Goal: Task Accomplishment & Management: Manage account settings

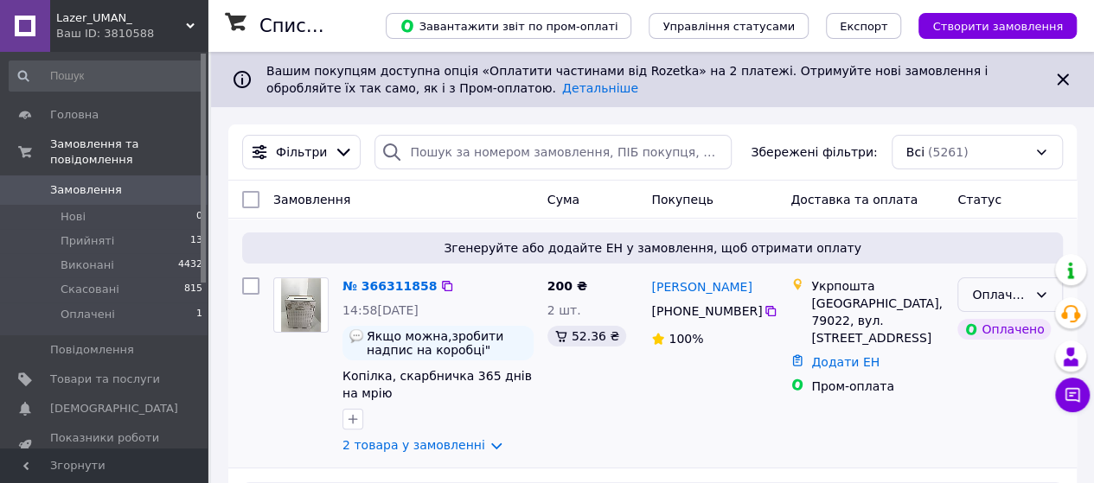
click at [1042, 291] on icon at bounding box center [1041, 295] width 14 height 14
click at [1018, 326] on li "Прийнято" at bounding box center [1010, 331] width 104 height 31
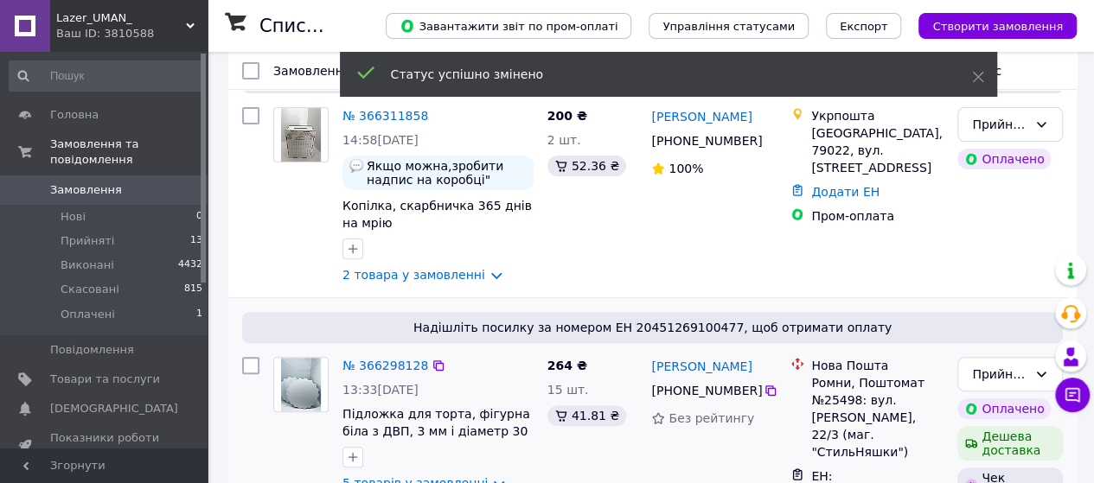
scroll to position [173, 0]
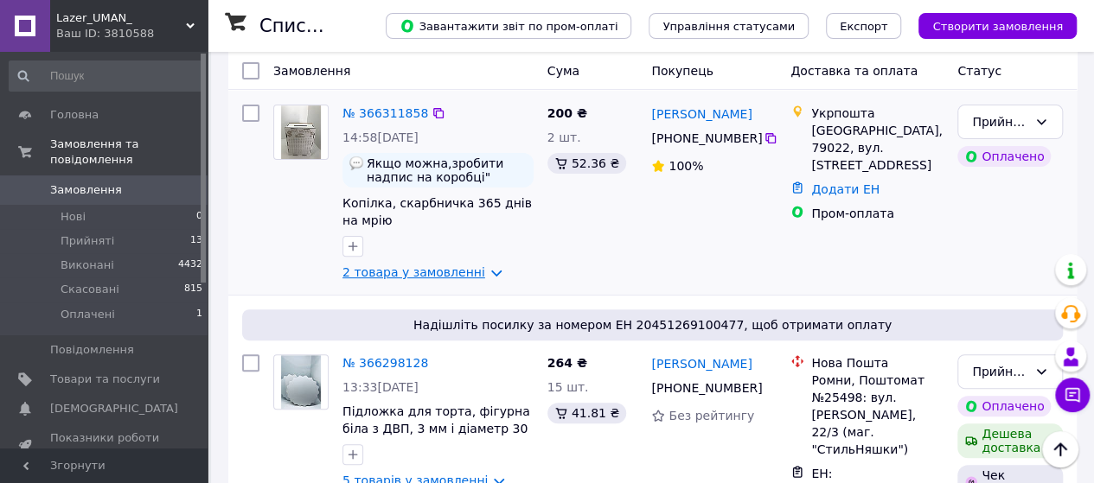
click at [457, 278] on link "2 товара у замовленні" at bounding box center [413, 272] width 143 height 14
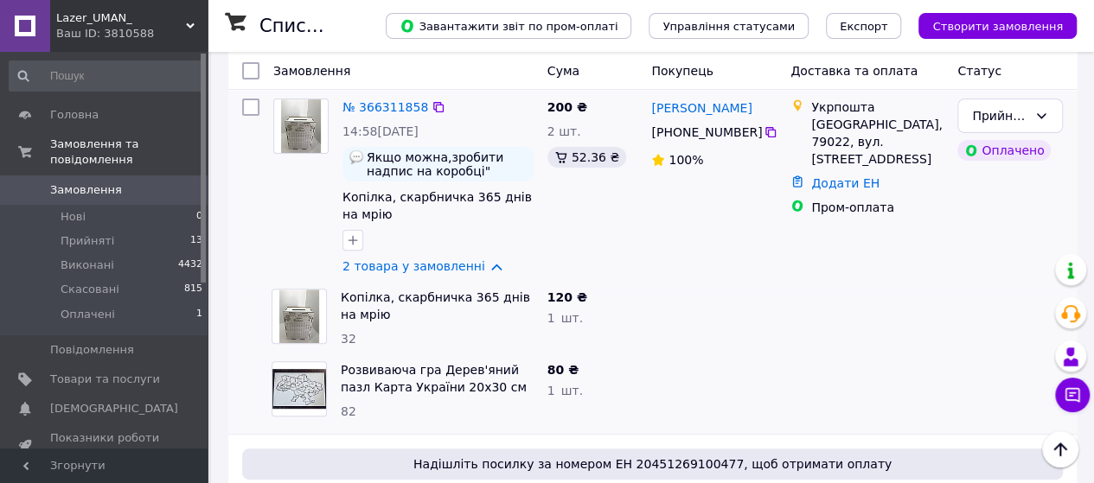
scroll to position [0, 0]
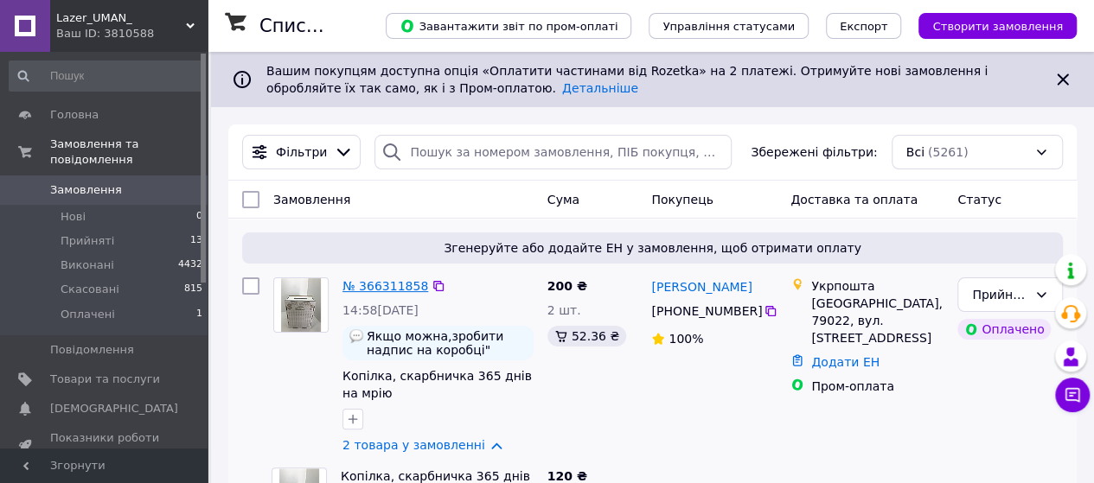
click at [377, 284] on link "№ 366311858" at bounding box center [385, 286] width 86 height 14
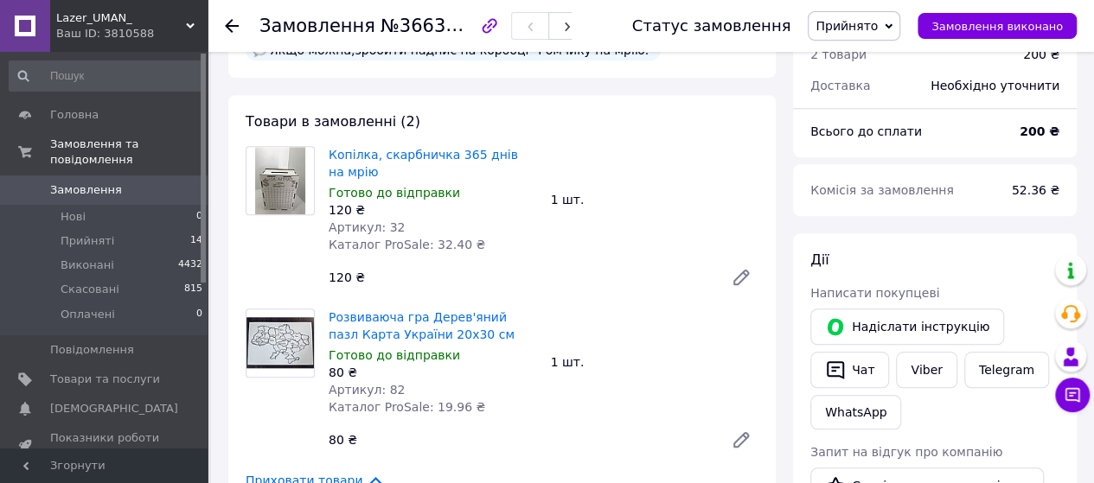
scroll to position [605, 0]
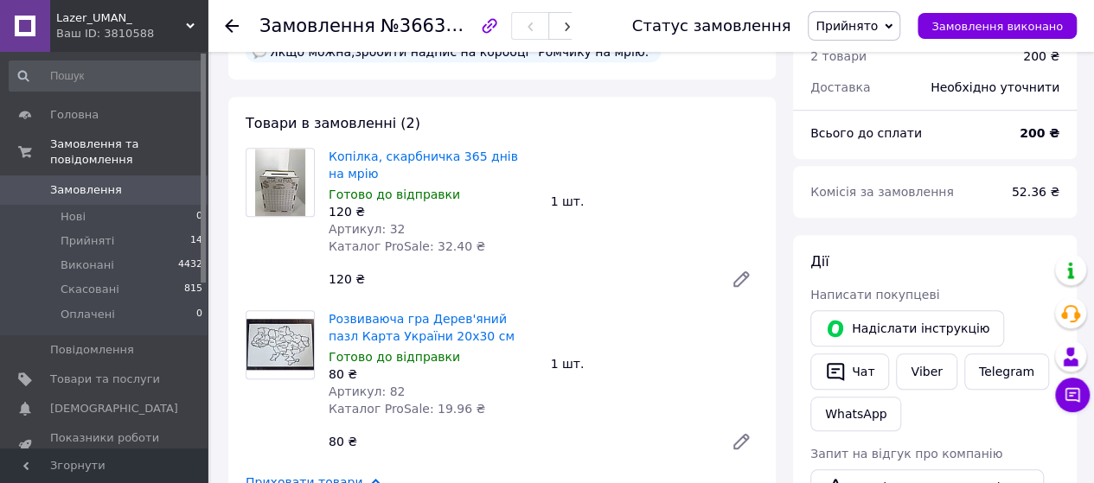
click at [232, 26] on use at bounding box center [232, 26] width 14 height 14
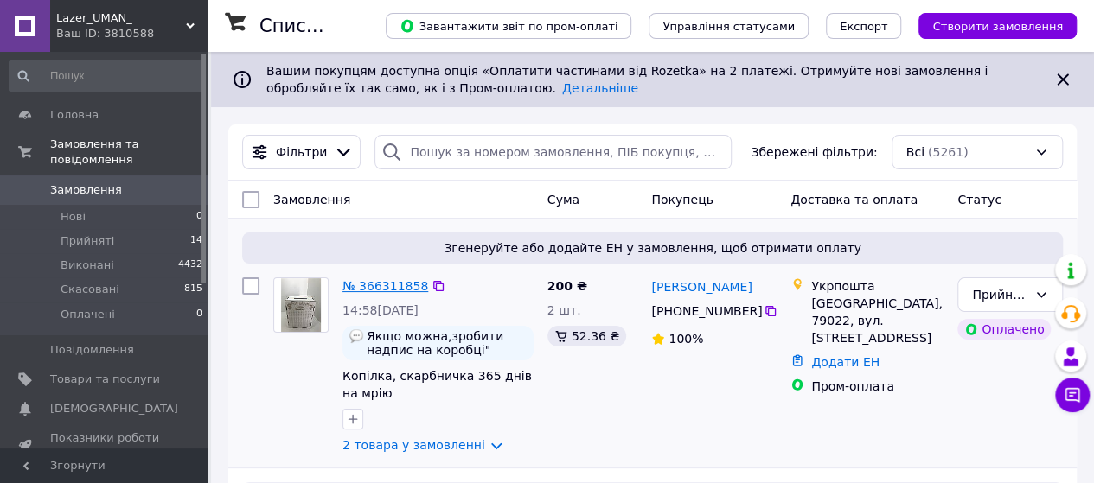
click at [386, 290] on link "№ 366311858" at bounding box center [385, 286] width 86 height 14
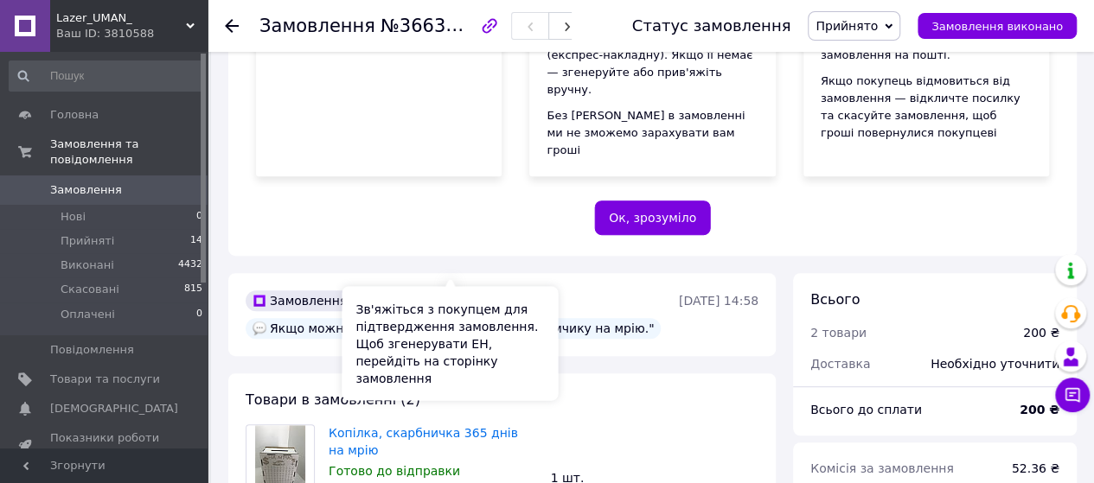
scroll to position [519, 0]
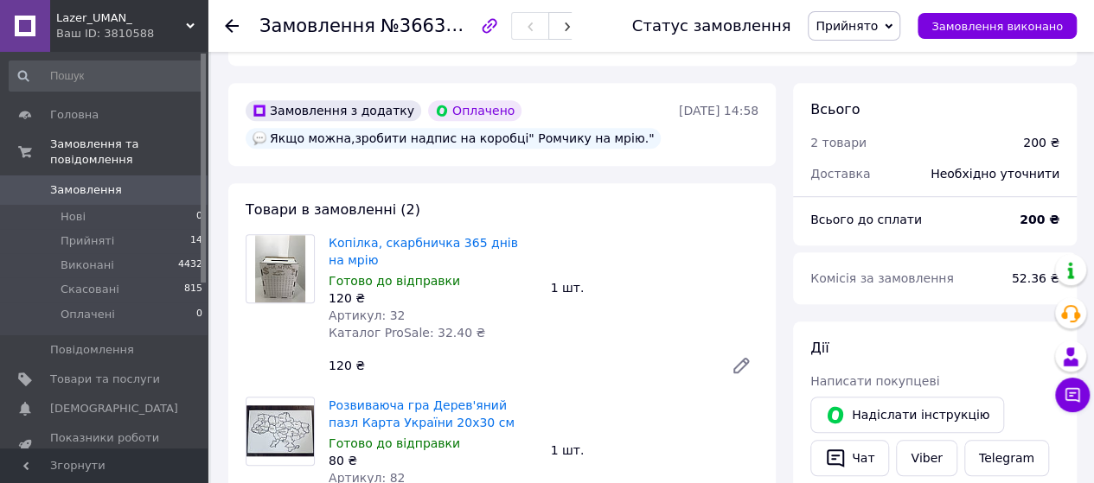
click at [227, 32] on icon at bounding box center [232, 26] width 14 height 14
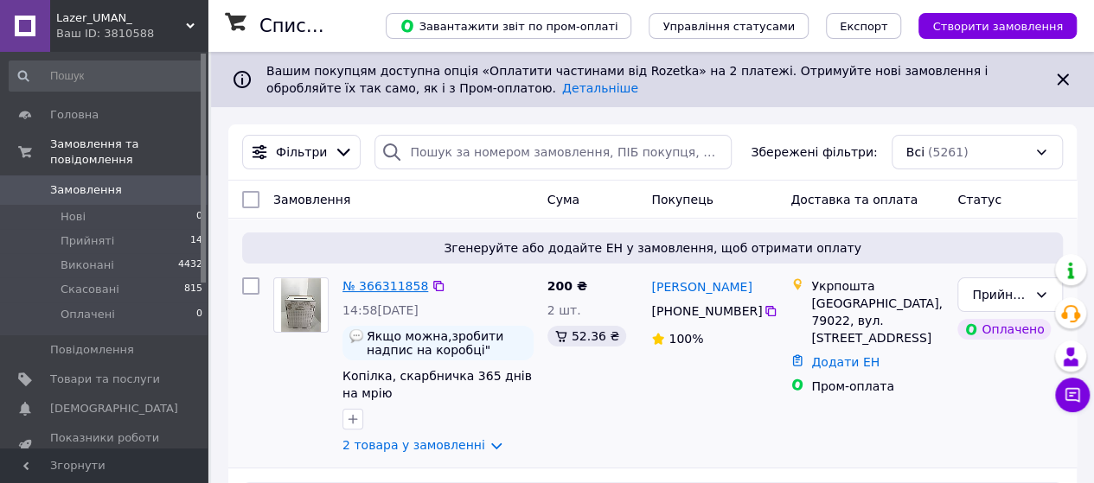
click at [384, 289] on link "№ 366311858" at bounding box center [385, 286] width 86 height 14
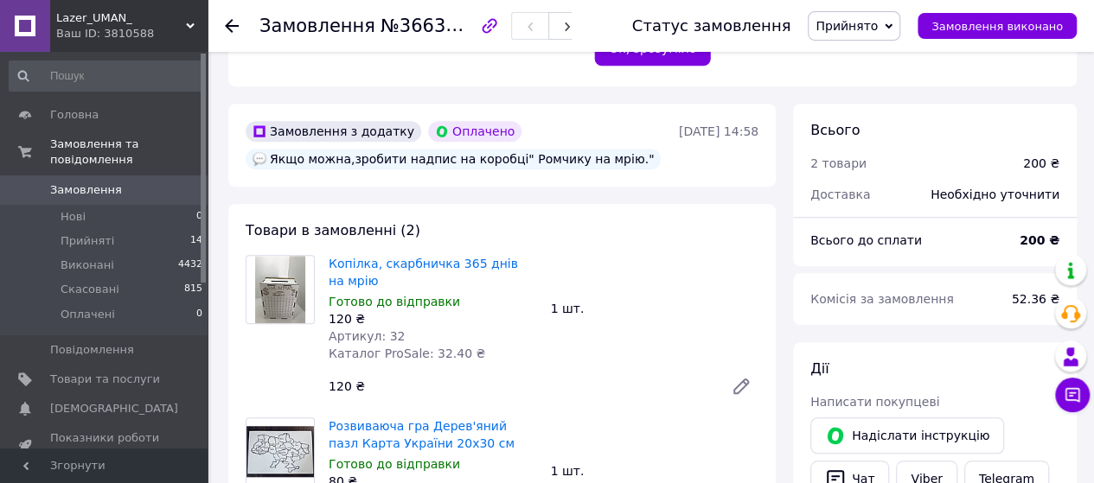
scroll to position [519, 0]
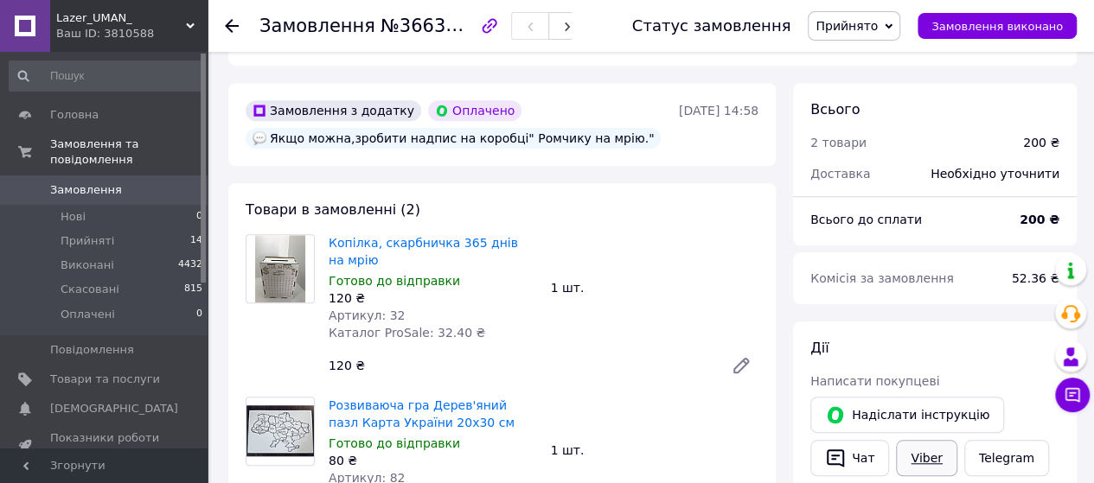
click at [916, 440] on link "Viber" at bounding box center [926, 458] width 61 height 36
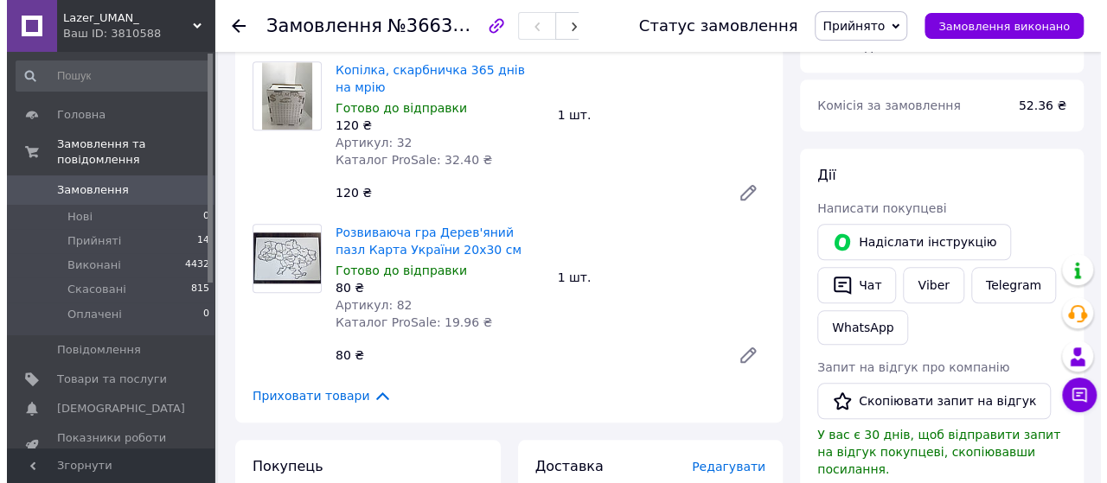
scroll to position [778, 0]
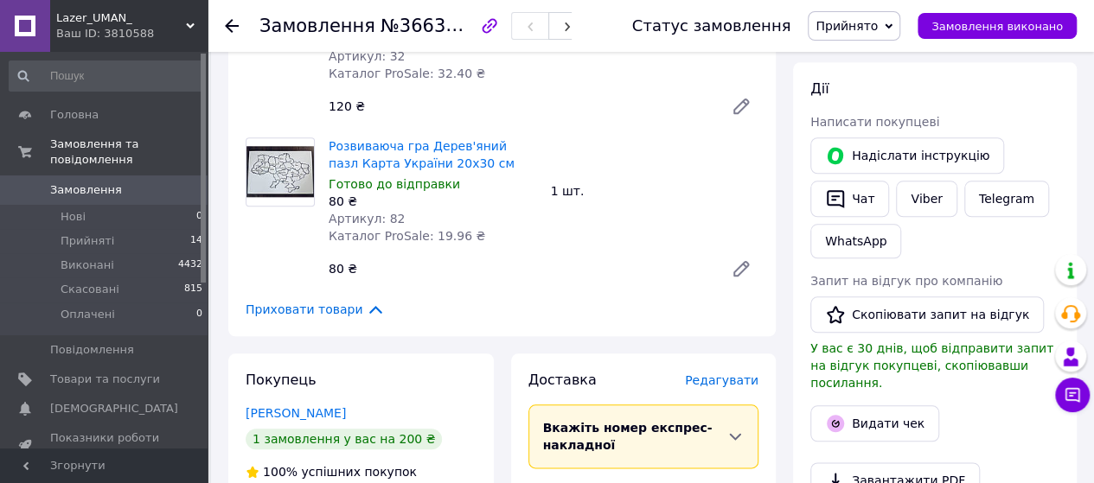
click at [735, 374] on span "Редагувати" at bounding box center [721, 381] width 73 height 14
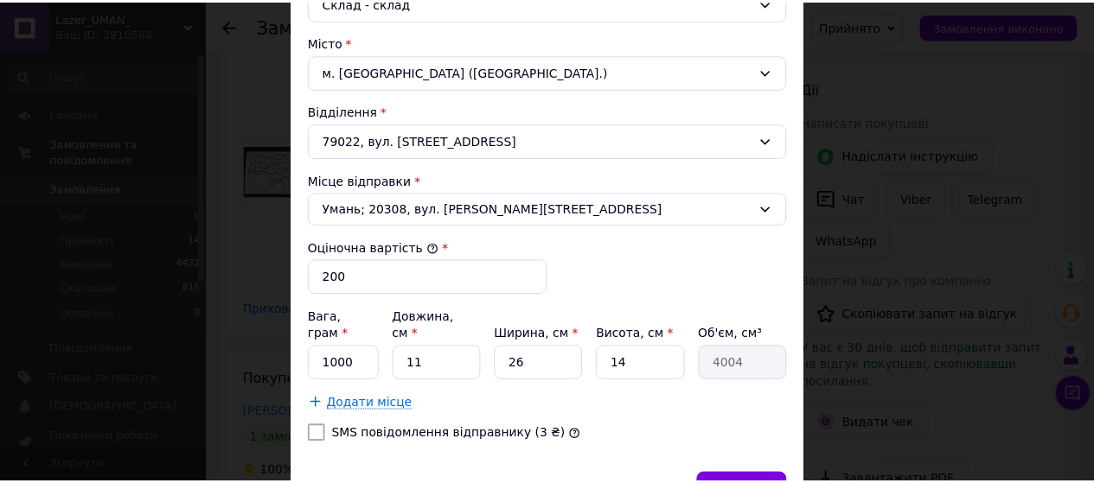
scroll to position [591, 0]
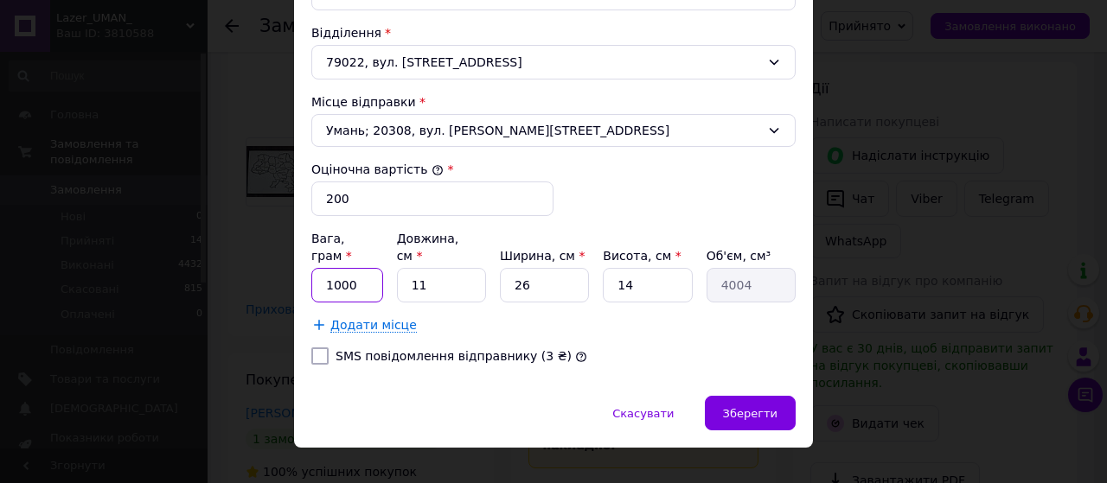
click at [359, 268] on input "1000" at bounding box center [347, 285] width 72 height 35
type input "100"
click at [515, 268] on input "26" at bounding box center [544, 285] width 89 height 35
type input "6"
type input "924"
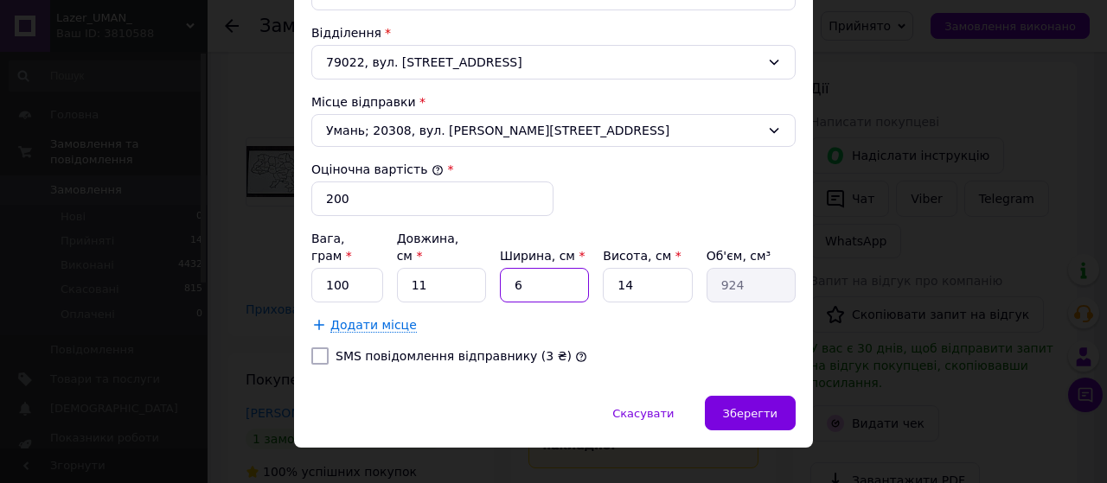
type input "6"
click at [623, 268] on input "14" at bounding box center [647, 285] width 89 height 35
type input "4"
type input "264"
type input "24"
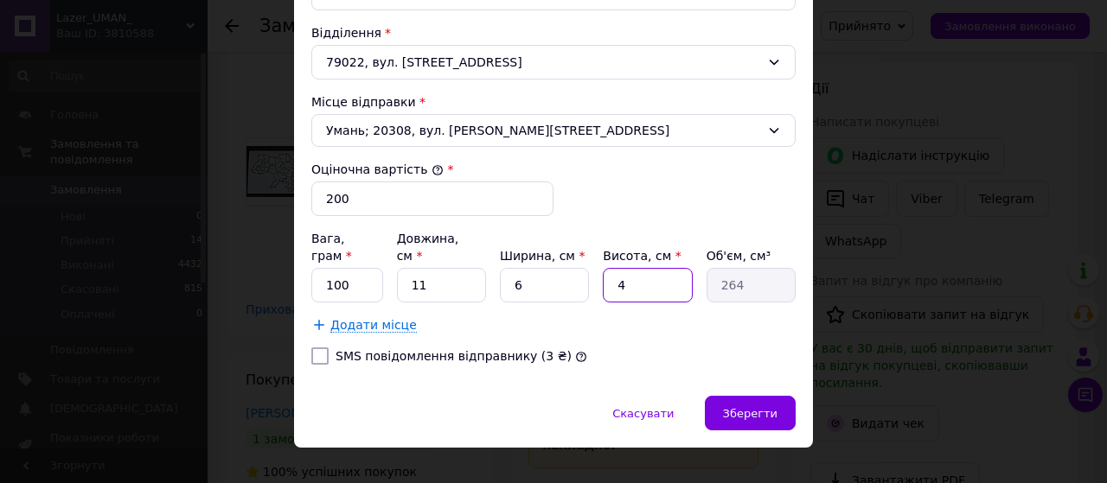
type input "1584"
type input "24"
click at [750, 407] on span "Зберегти" at bounding box center [750, 413] width 54 height 13
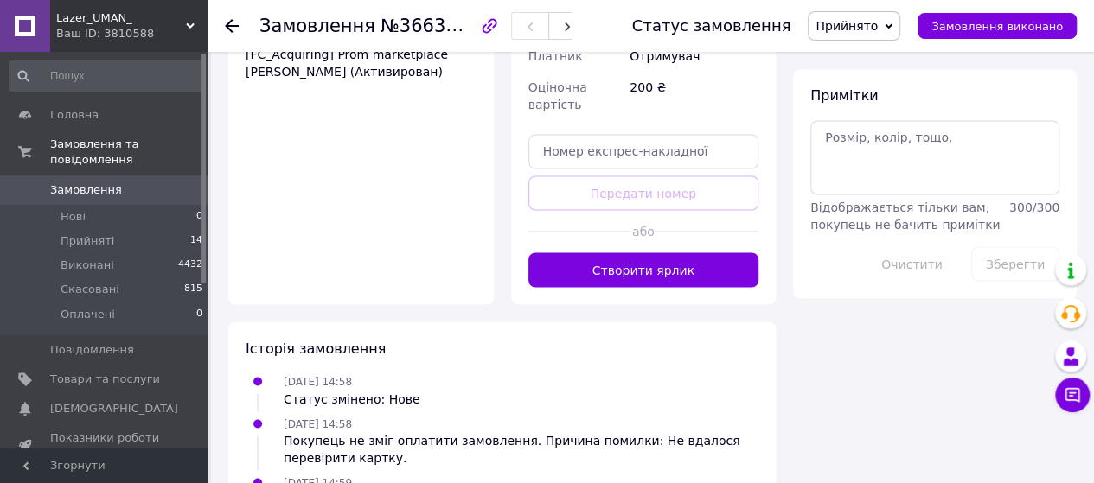
scroll to position [1470, 0]
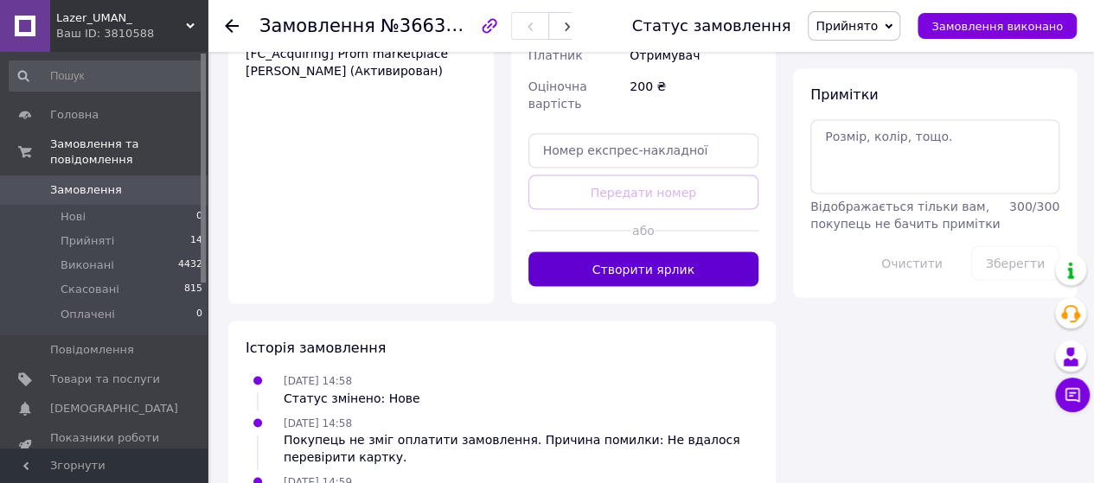
click at [718, 252] on button "Створити ярлик" at bounding box center [643, 269] width 231 height 35
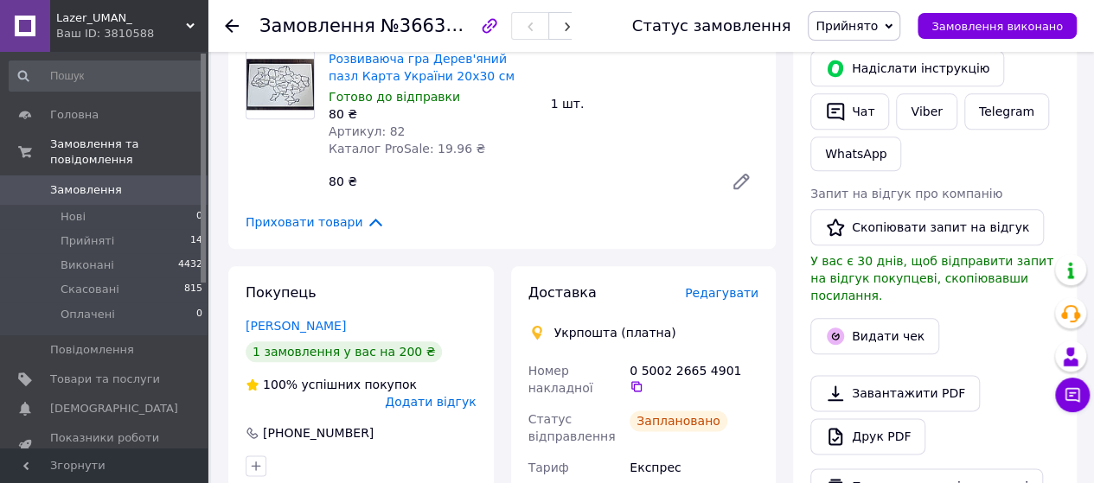
scroll to position [865, 0]
click at [835, 329] on icon "button" at bounding box center [835, 337] width 17 height 17
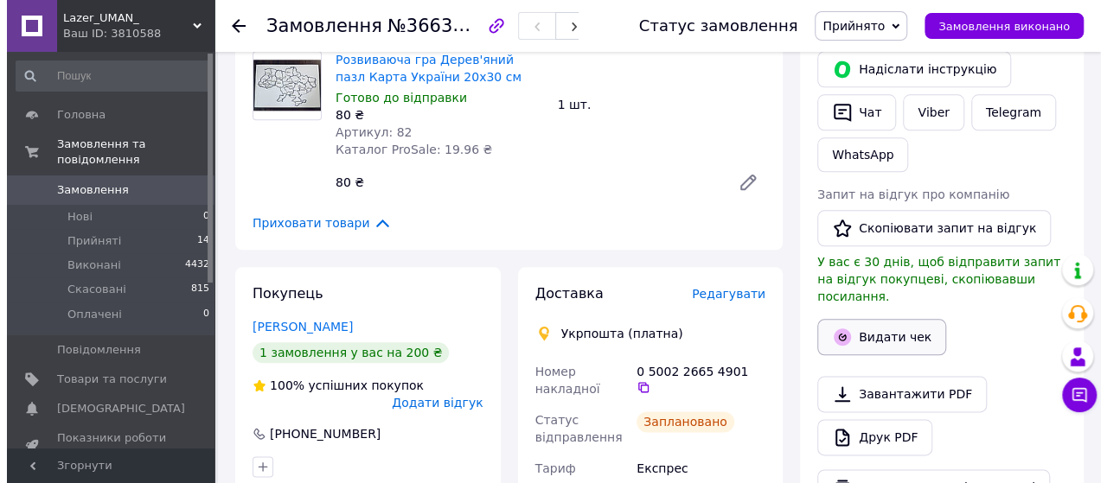
scroll to position [847, 0]
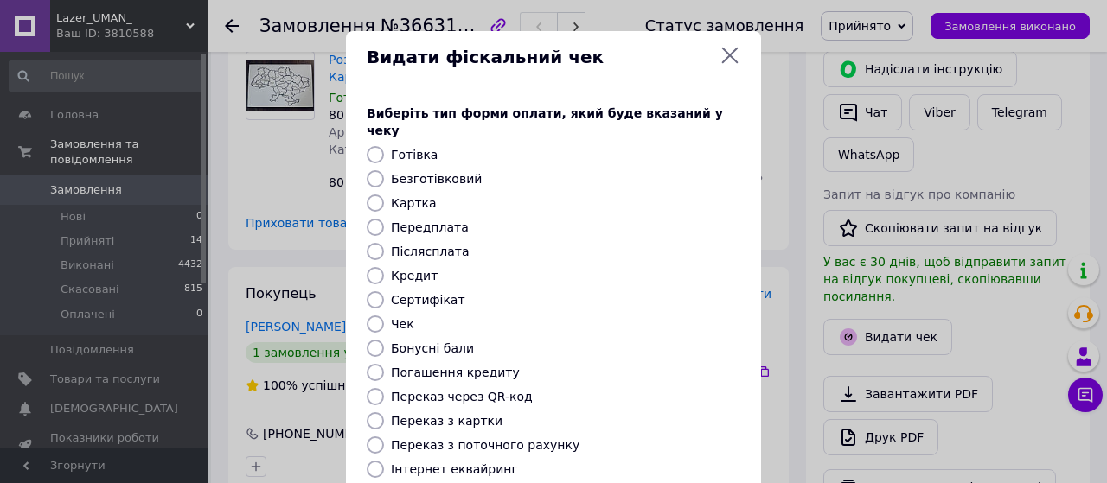
click at [375, 170] on input "Безготівковий" at bounding box center [375, 178] width 17 height 17
radio input "true"
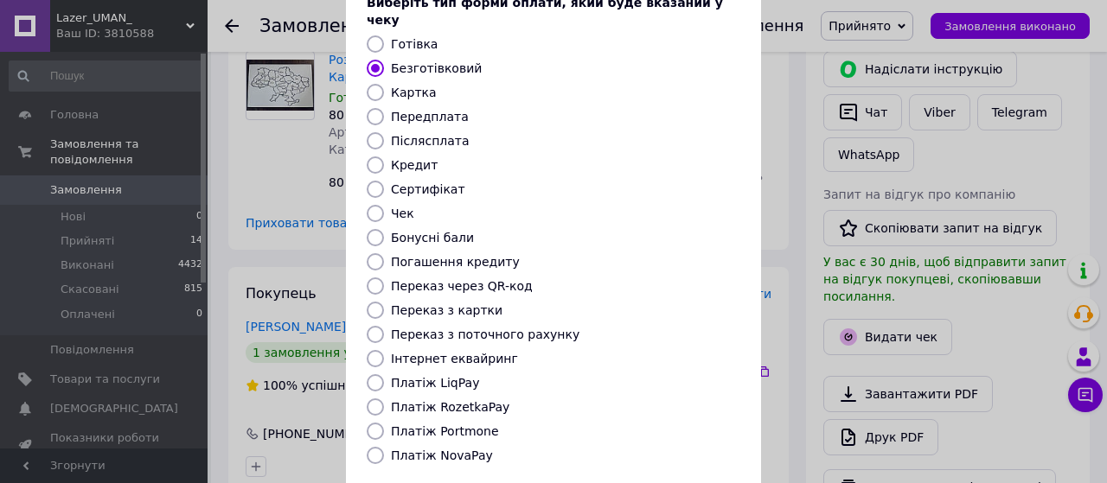
scroll to position [258, 0]
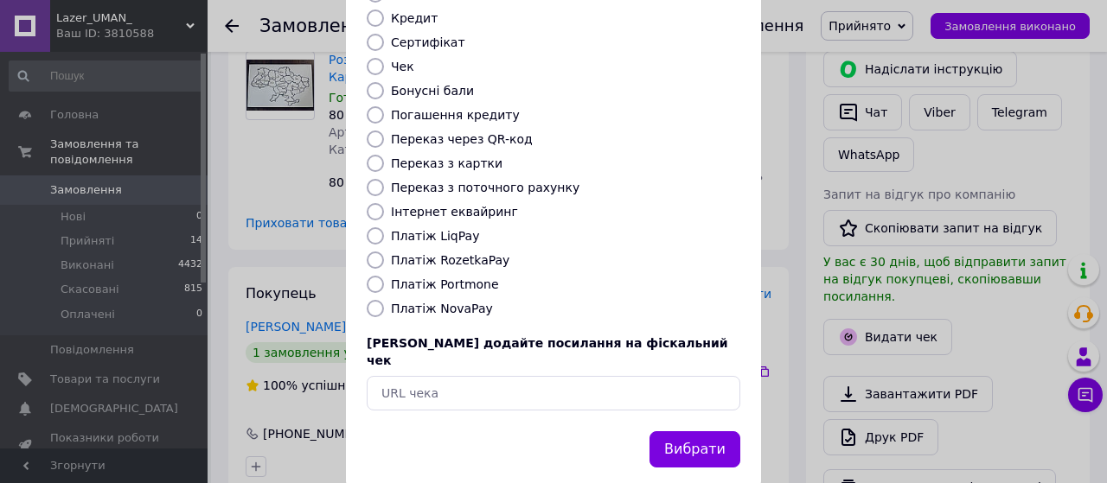
drag, startPoint x: 714, startPoint y: 407, endPoint x: 719, endPoint y: 387, distance: 20.6
click at [714, 431] on button "Вибрати" at bounding box center [694, 449] width 91 height 37
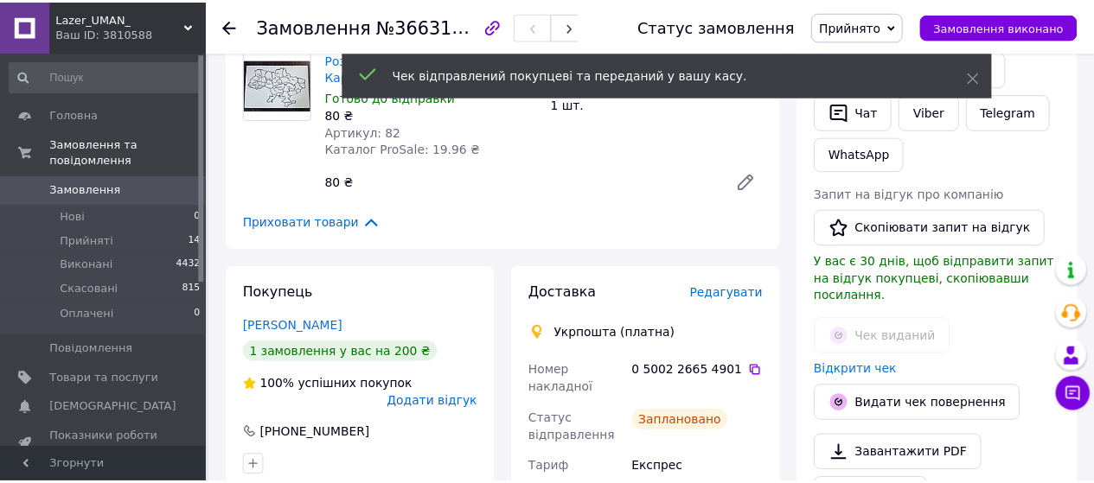
scroll to position [882, 0]
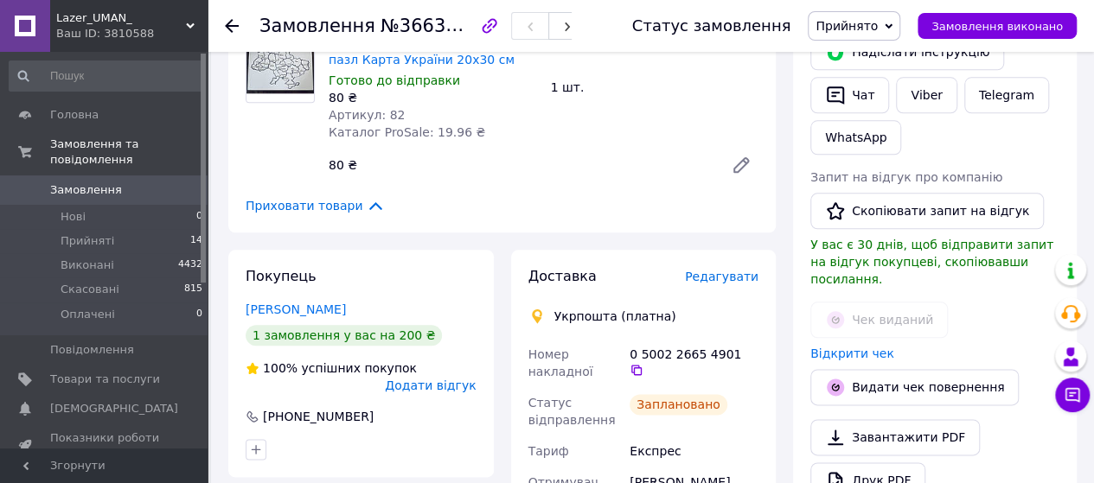
click at [233, 26] on use at bounding box center [232, 26] width 14 height 14
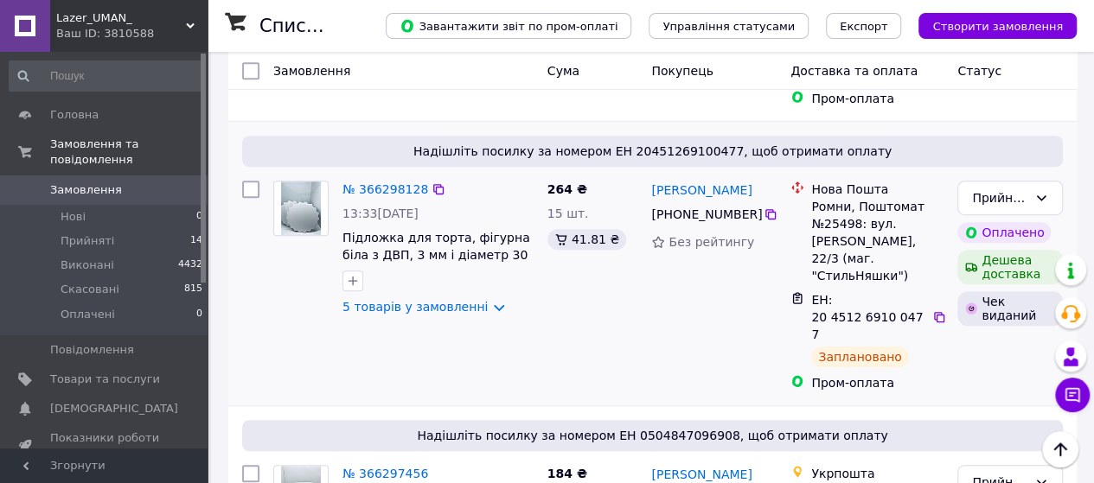
scroll to position [346, 0]
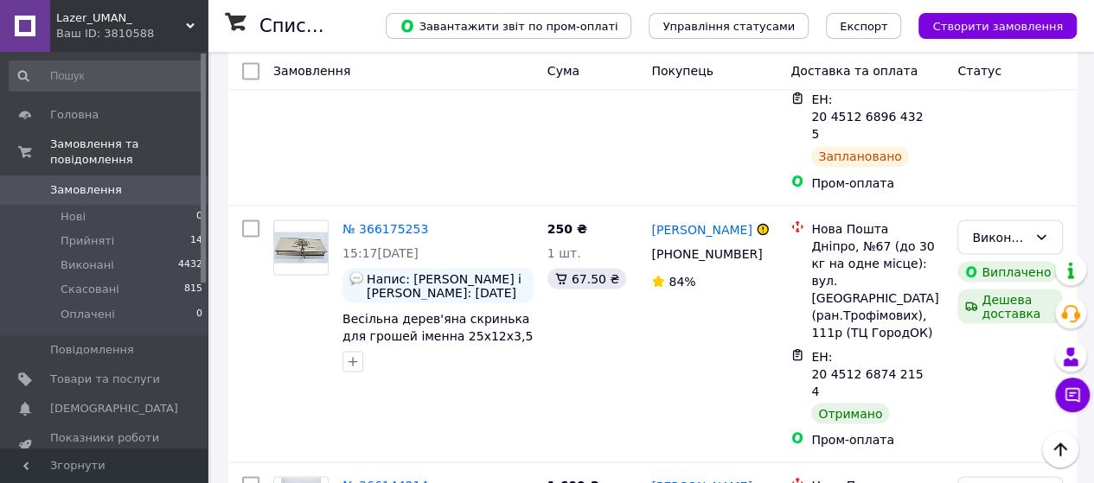
scroll to position [1383, 0]
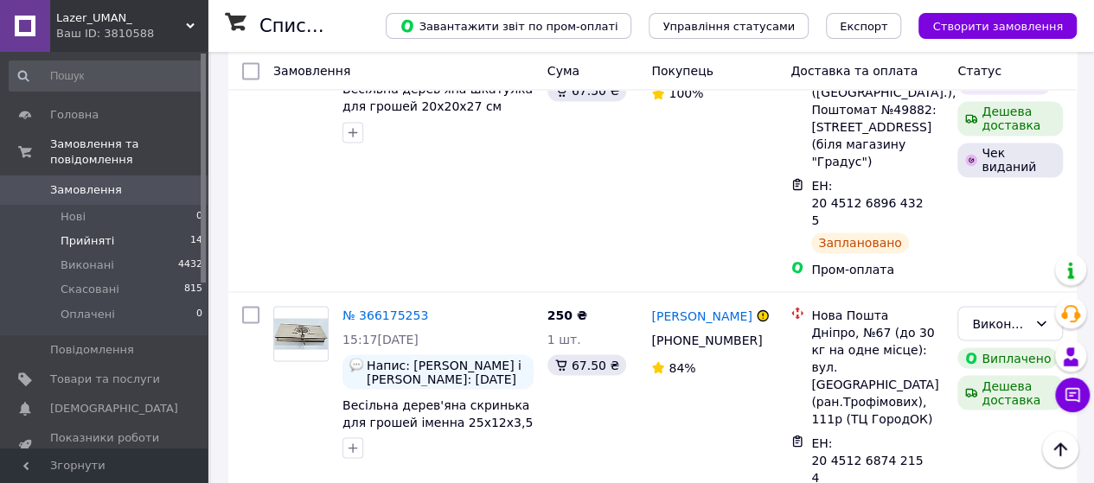
click at [157, 229] on li "Прийняті 14" at bounding box center [106, 241] width 213 height 24
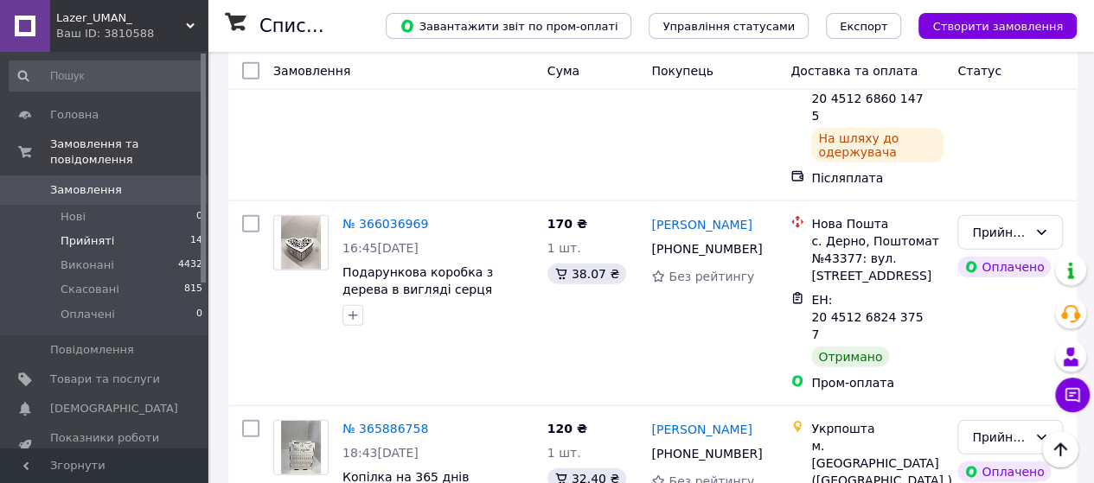
scroll to position [1902, 0]
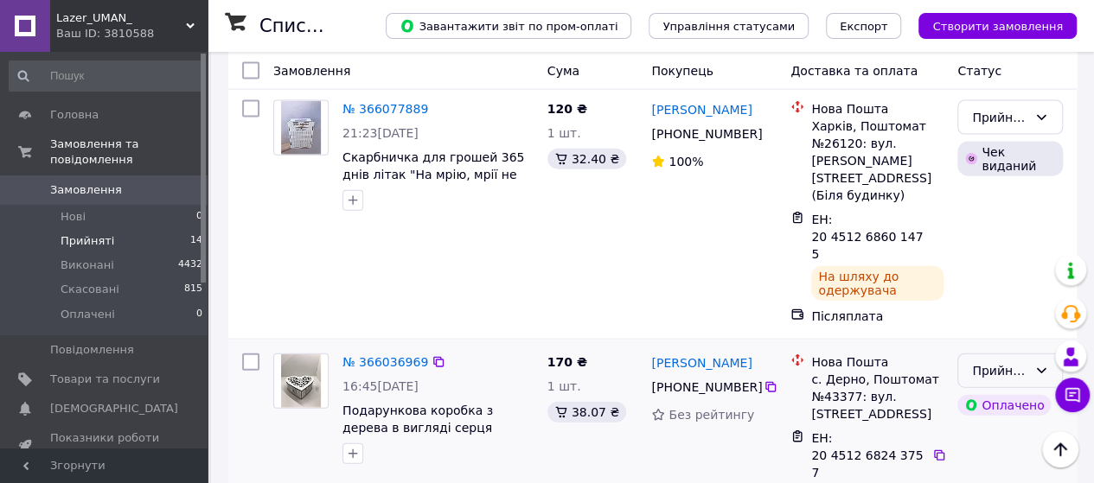
click at [1046, 364] on icon at bounding box center [1041, 371] width 14 height 14
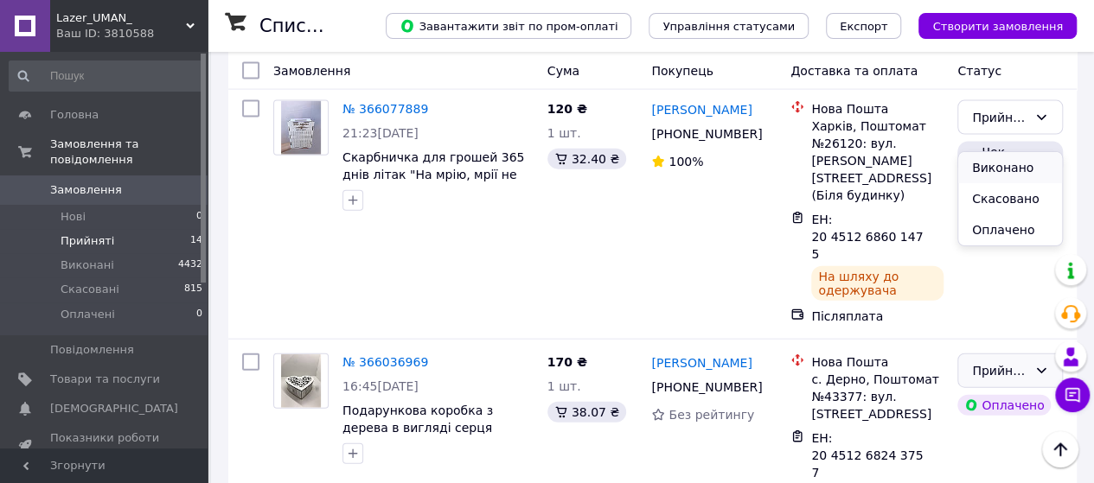
click at [1021, 160] on li "Виконано" at bounding box center [1010, 167] width 104 height 31
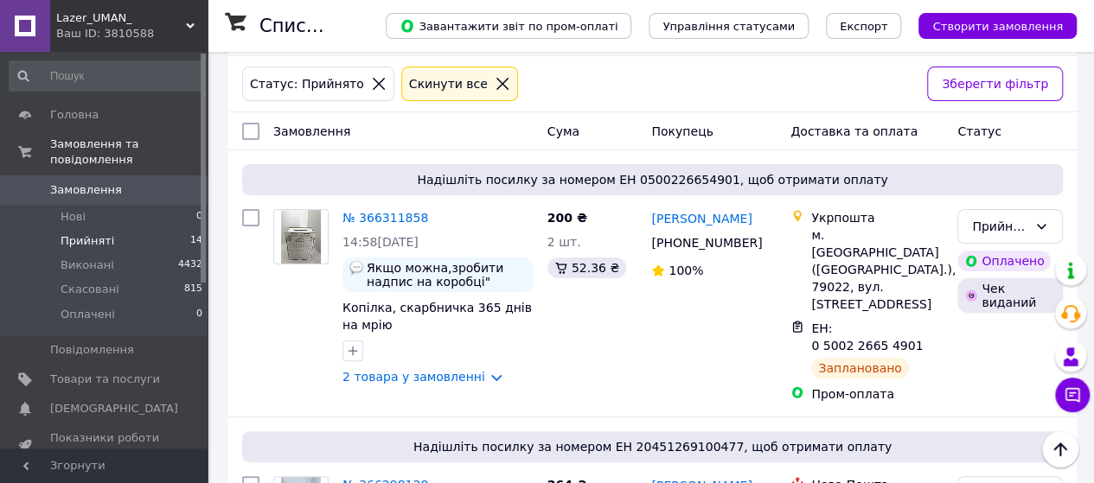
scroll to position [120, 0]
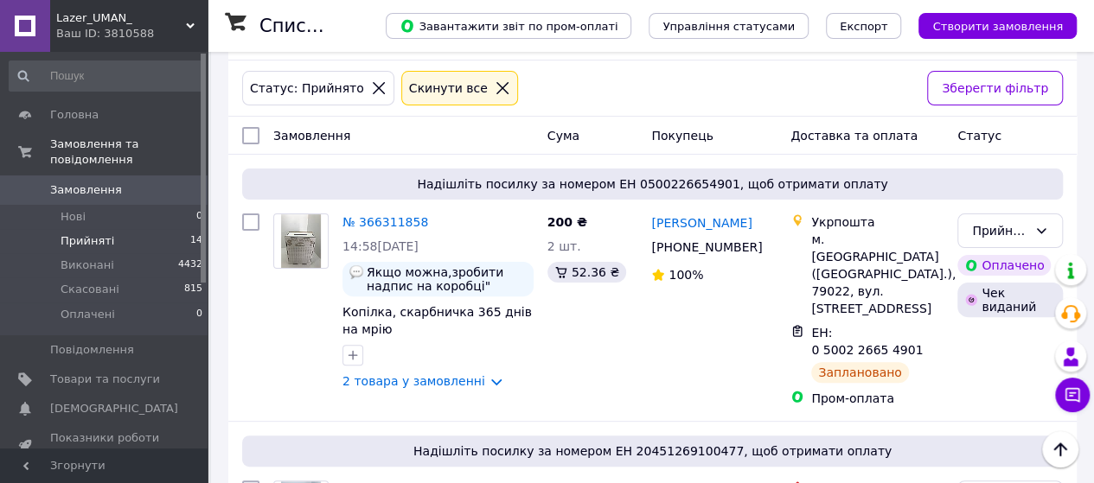
click at [496, 89] on icon at bounding box center [502, 88] width 12 height 12
